Goal: Find contact information: Find contact information

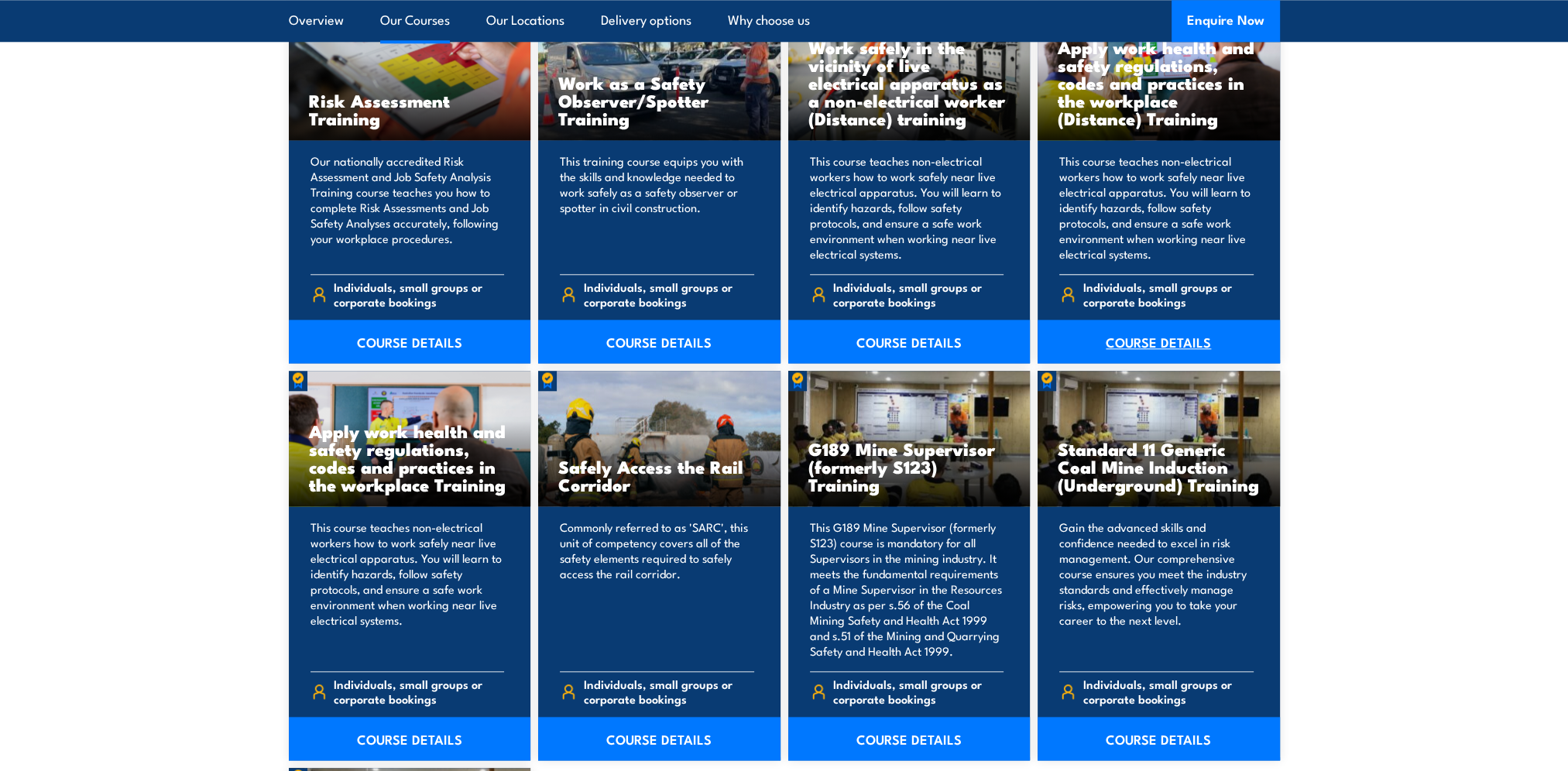
scroll to position [2167, 0]
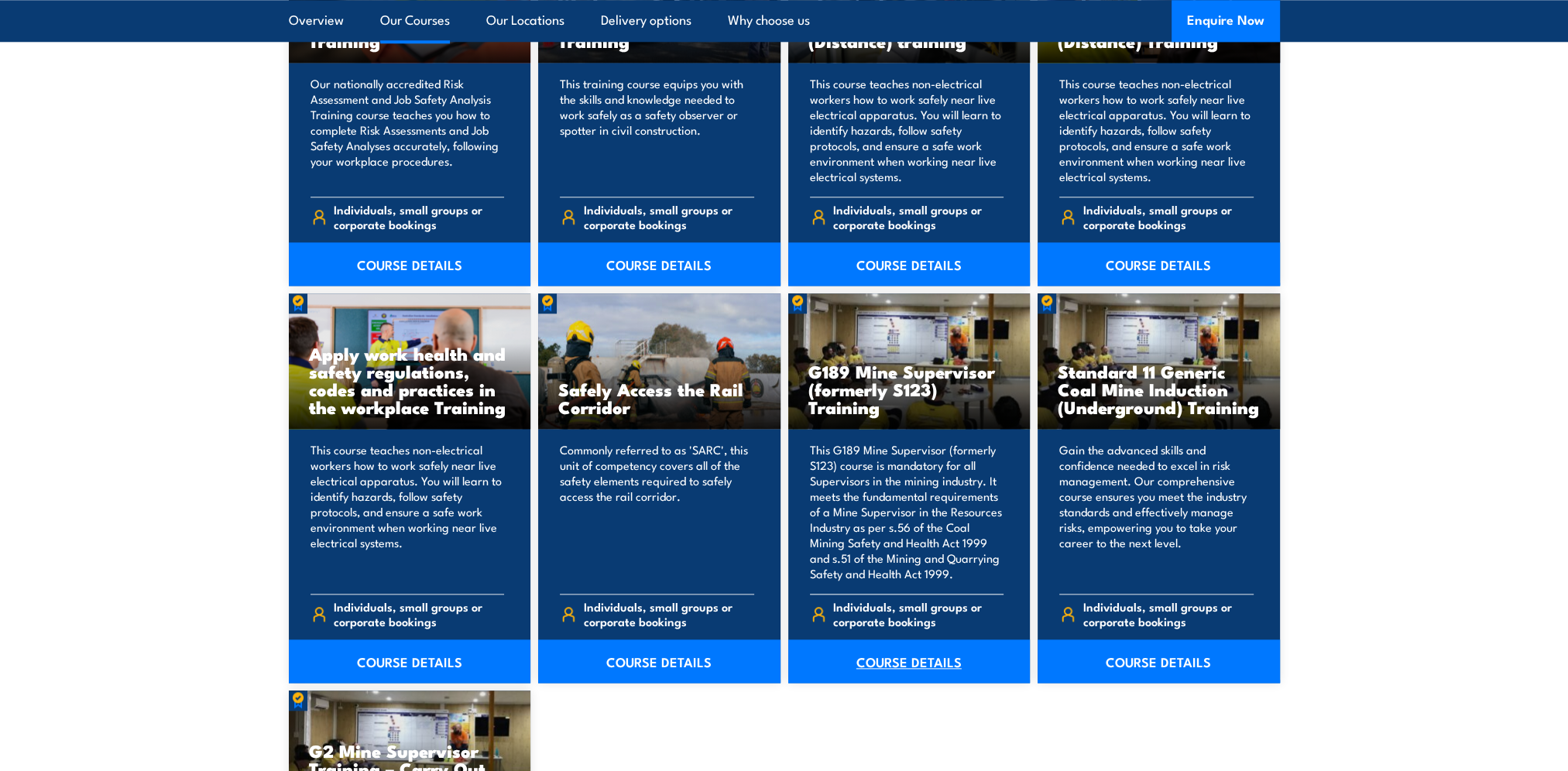
click at [906, 655] on link "COURSE DETAILS" at bounding box center [909, 661] width 242 height 44
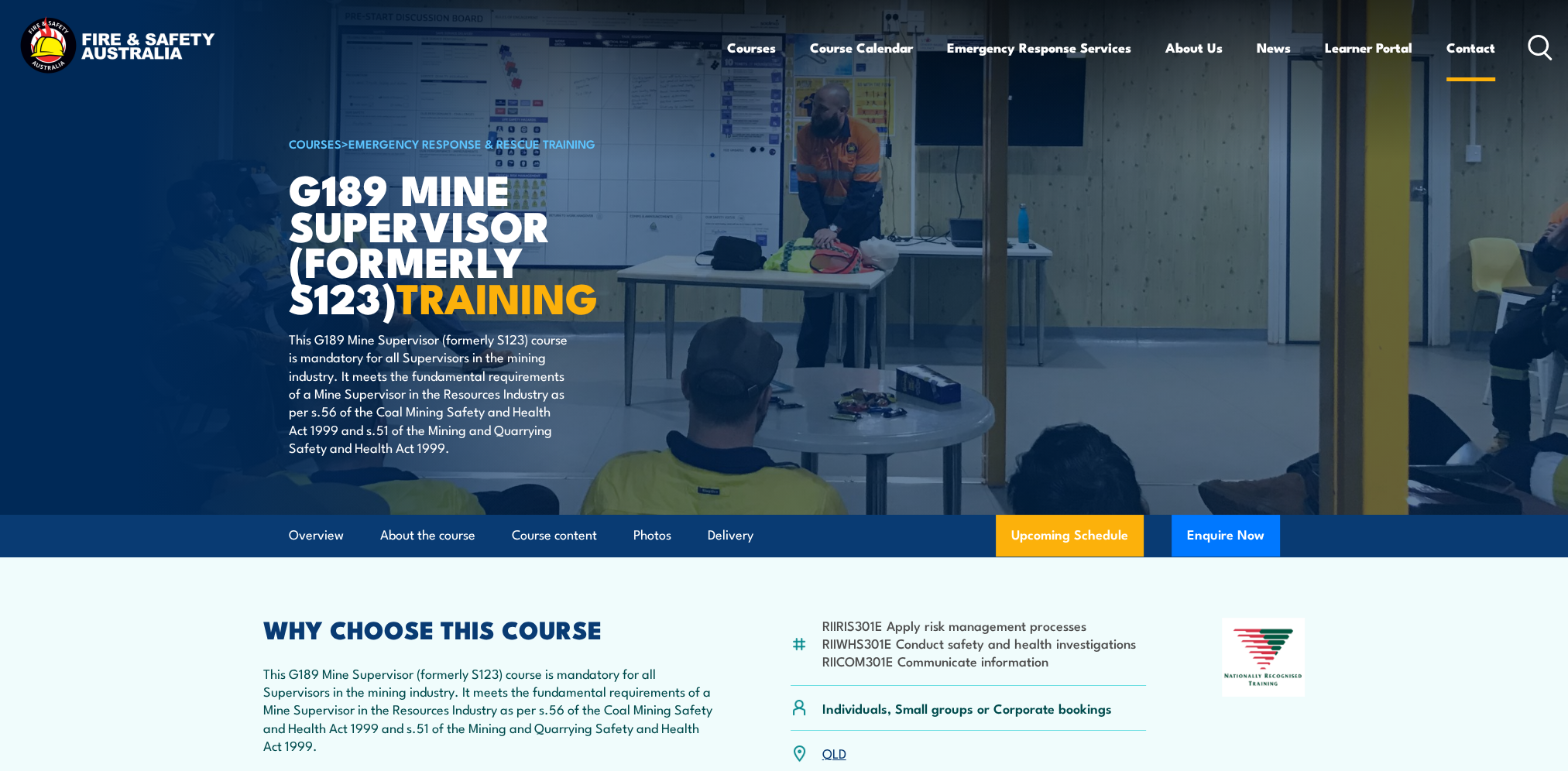
click at [1464, 48] on link "Contact" at bounding box center [1470, 47] width 48 height 41
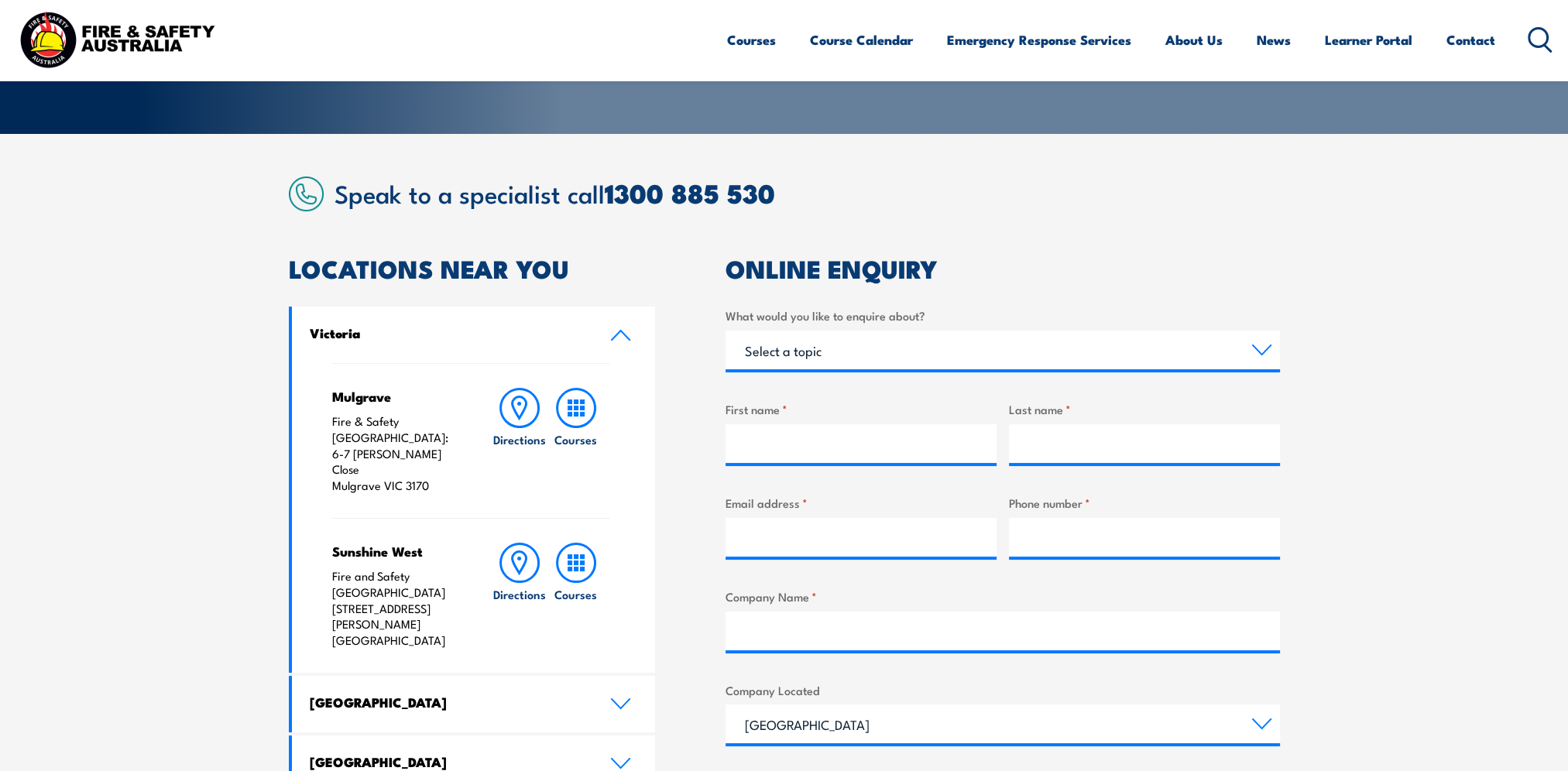
scroll to position [542, 0]
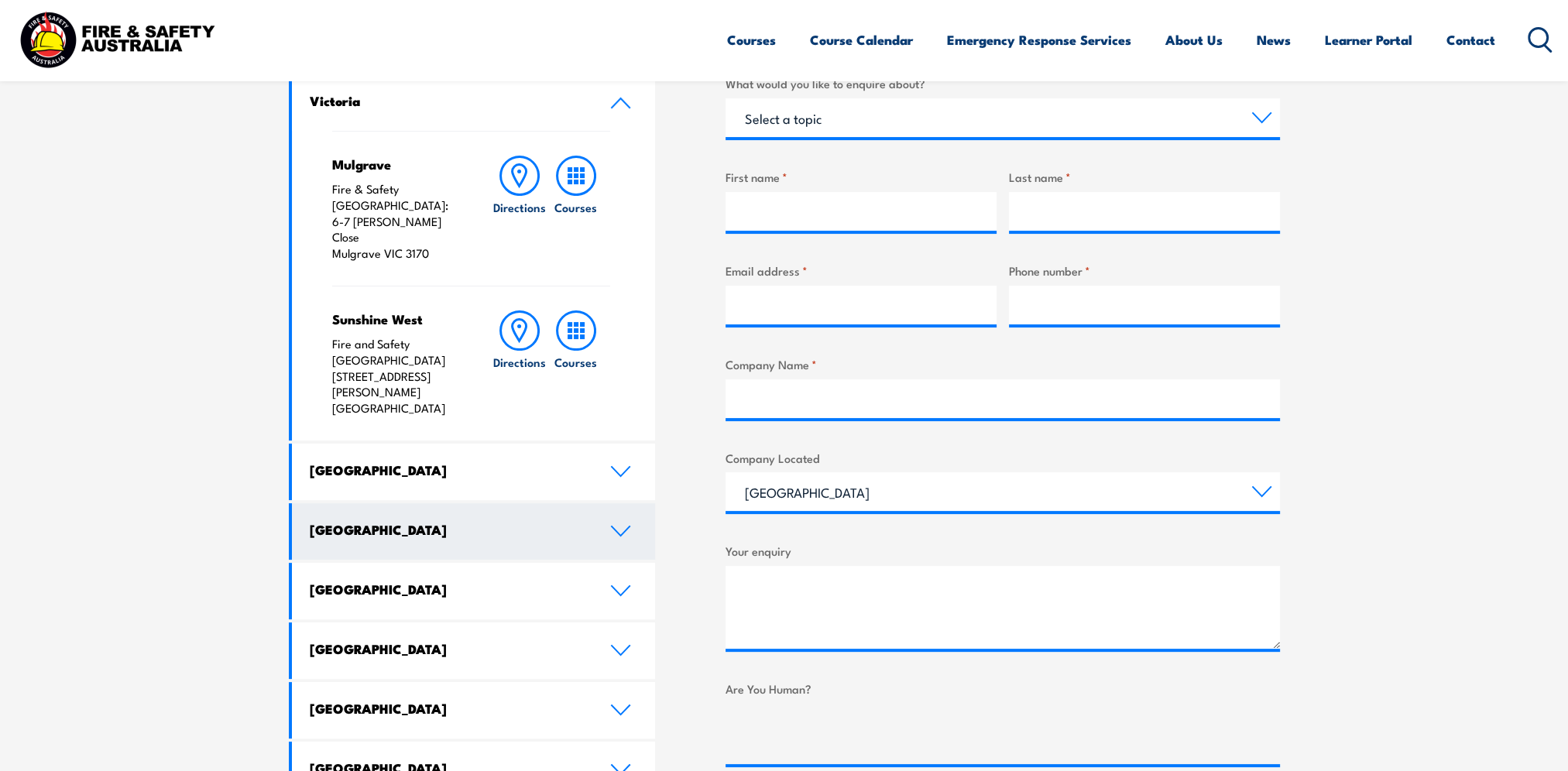
click at [618, 525] on icon at bounding box center [620, 531] width 21 height 12
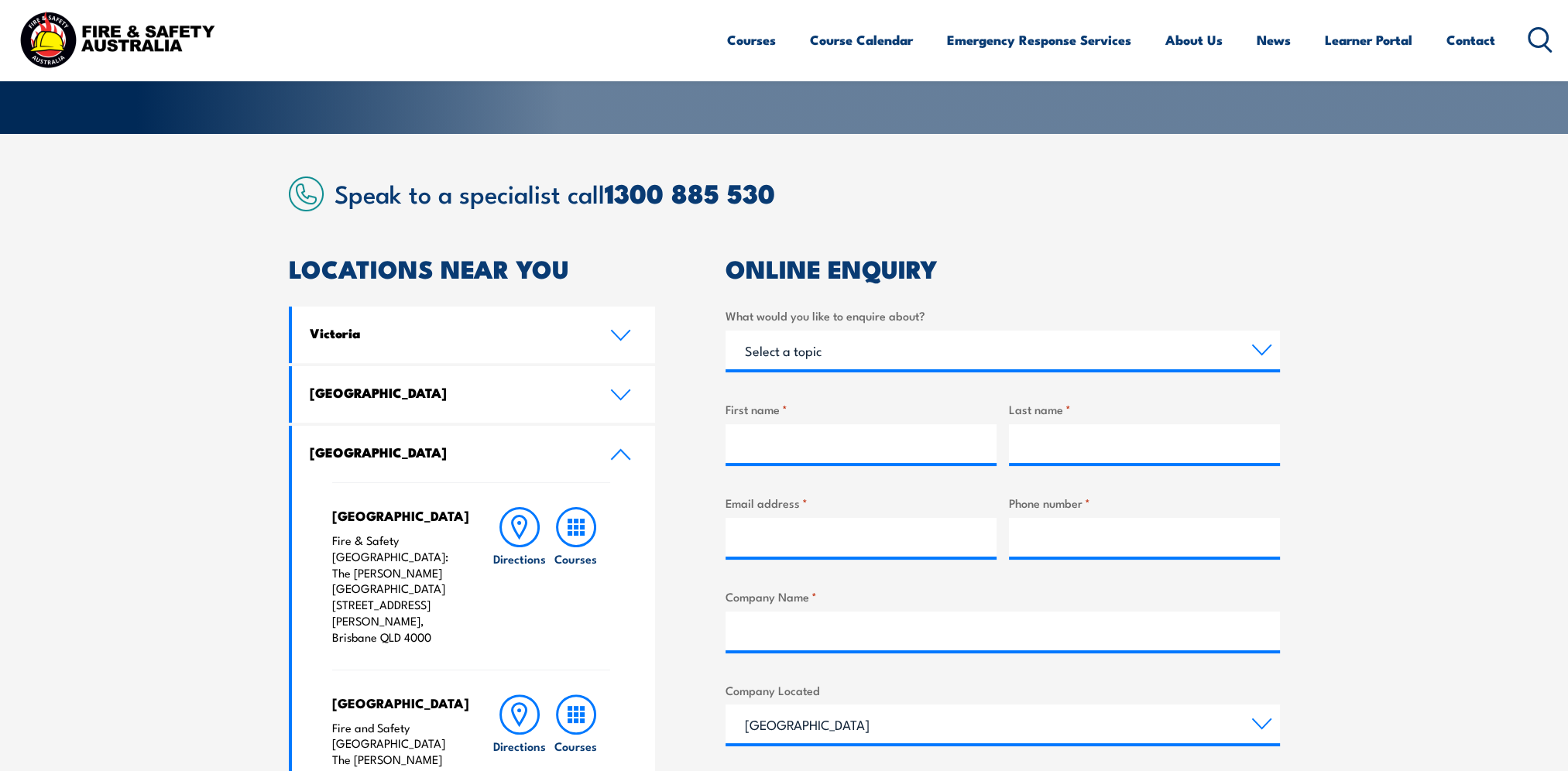
scroll to position [0, 0]
